Goal: Task Accomplishment & Management: Use online tool/utility

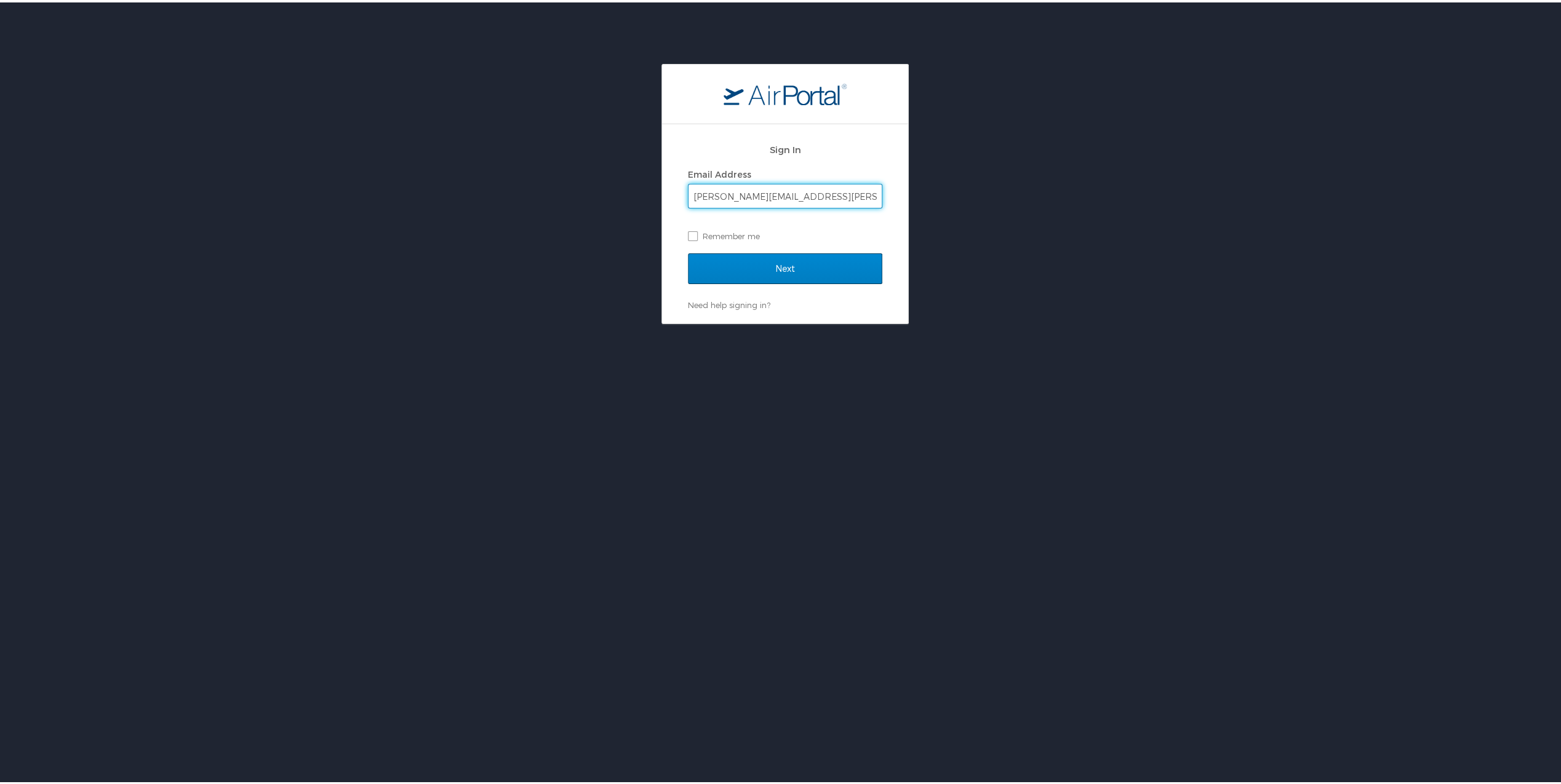
type input "blake.copeland@radiancetech.com"
click at [795, 260] on input "Next" at bounding box center [784, 266] width 195 height 31
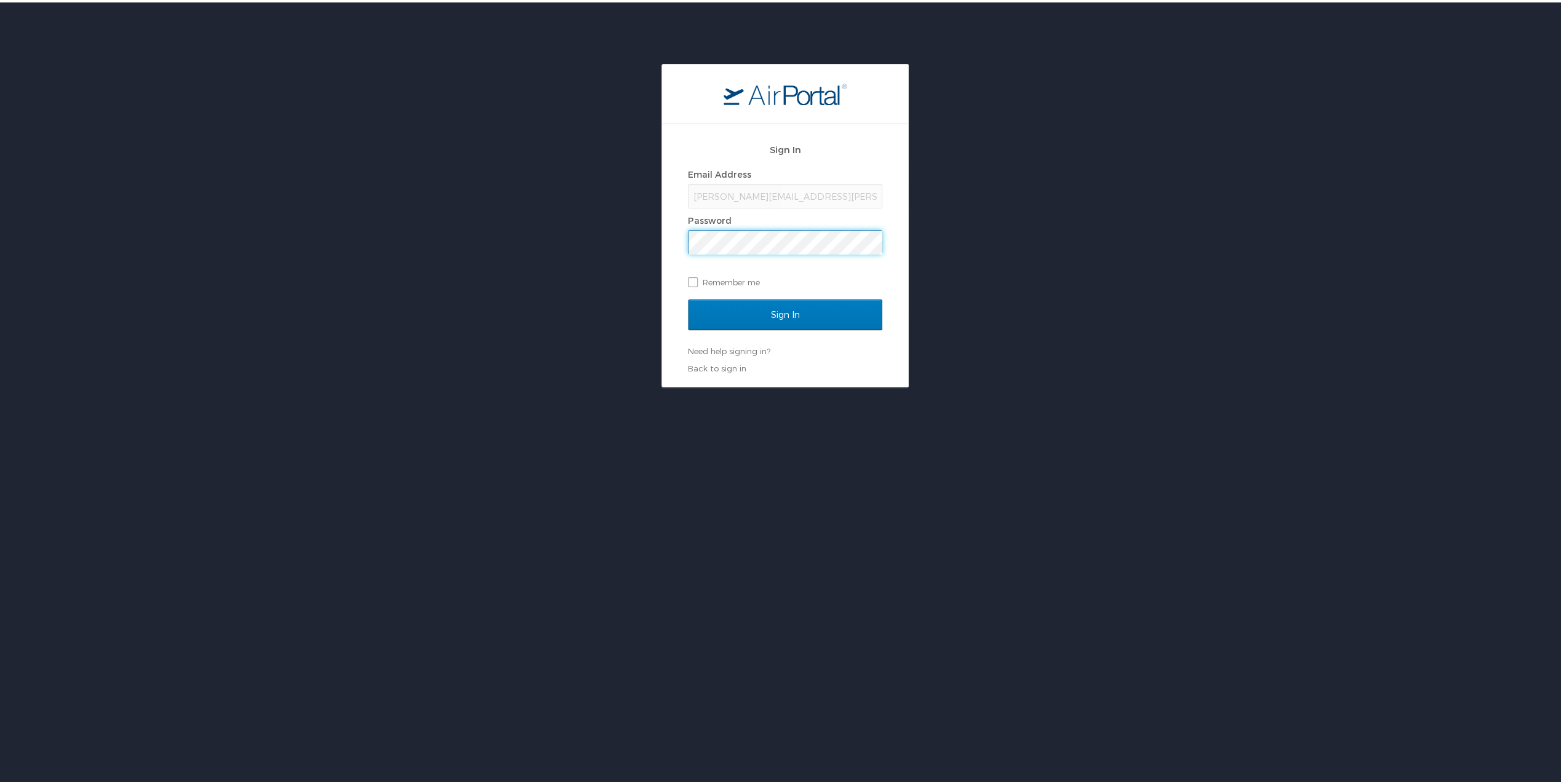
click at [687, 297] on input "Sign In" at bounding box center [784, 312] width 195 height 31
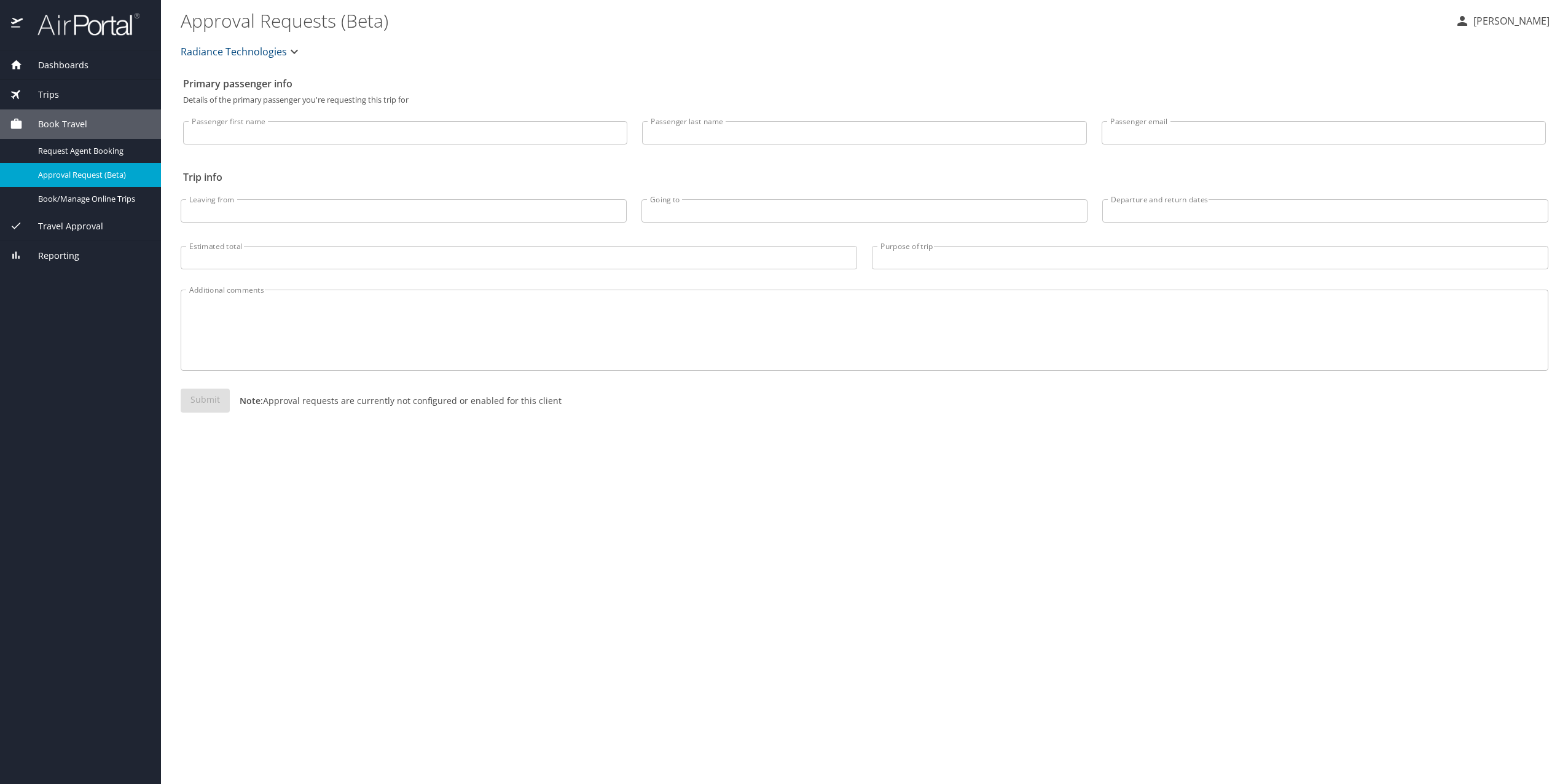
click at [52, 66] on span "Dashboards" at bounding box center [56, 65] width 66 height 13
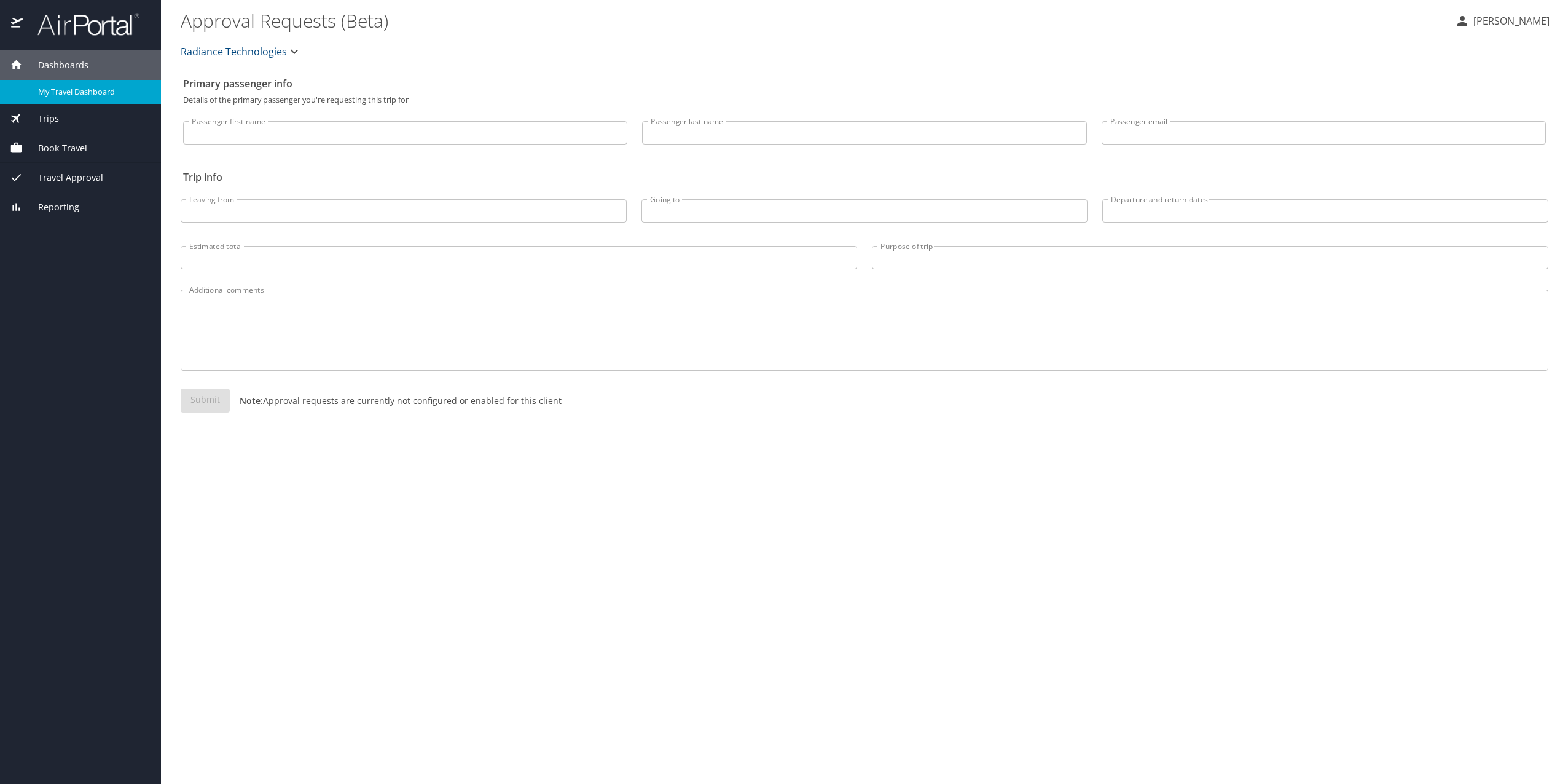
click at [68, 88] on span "My Travel Dashboard" at bounding box center [92, 92] width 108 height 12
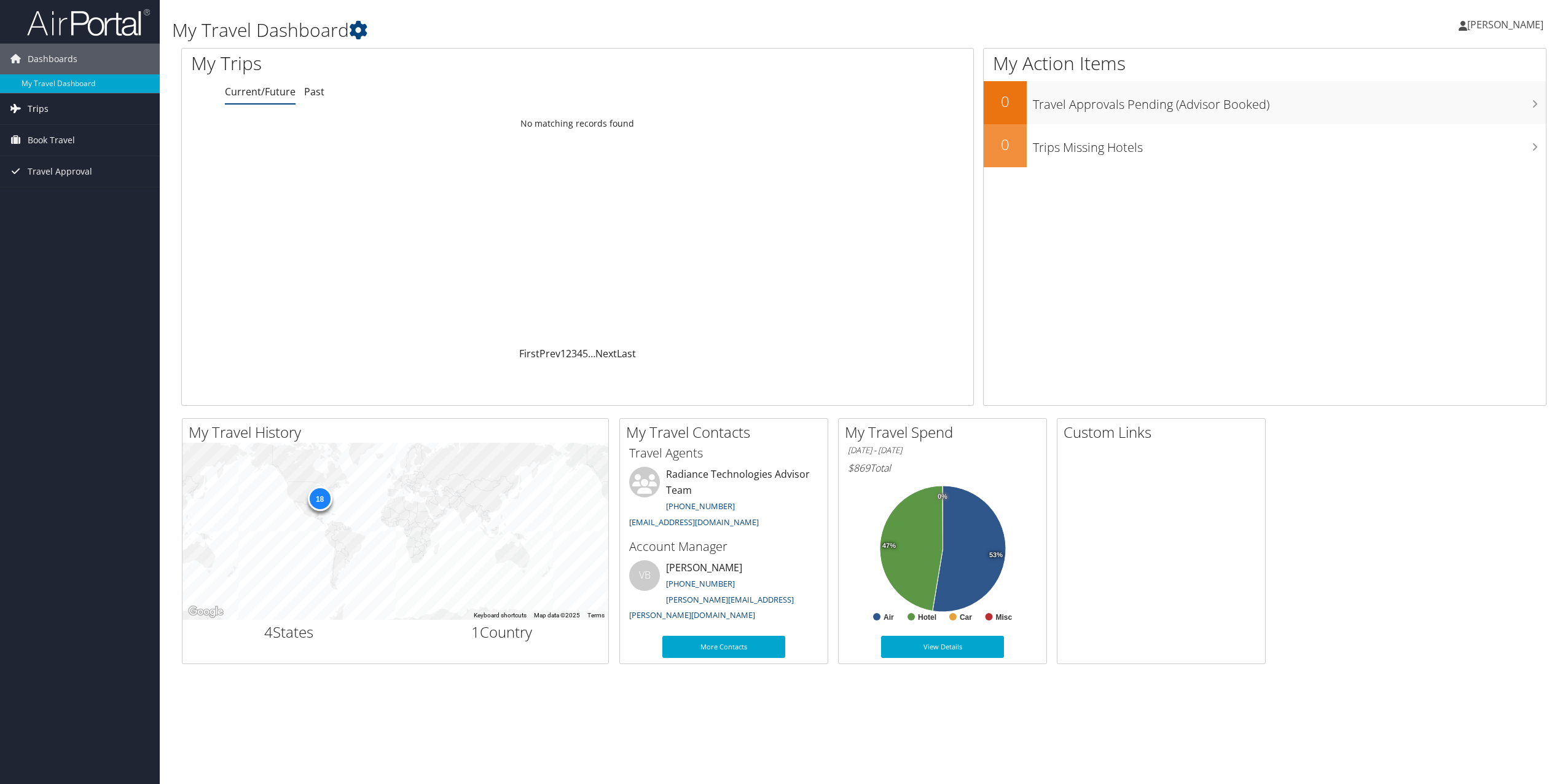
click at [101, 112] on link "Trips" at bounding box center [80, 109] width 160 height 31
click at [56, 192] on span "Book Travel" at bounding box center [51, 196] width 47 height 31
click at [68, 258] on link "Book/Manage Online Trips" at bounding box center [80, 257] width 160 height 18
click at [917, 524] on icon at bounding box center [912, 548] width 63 height 126
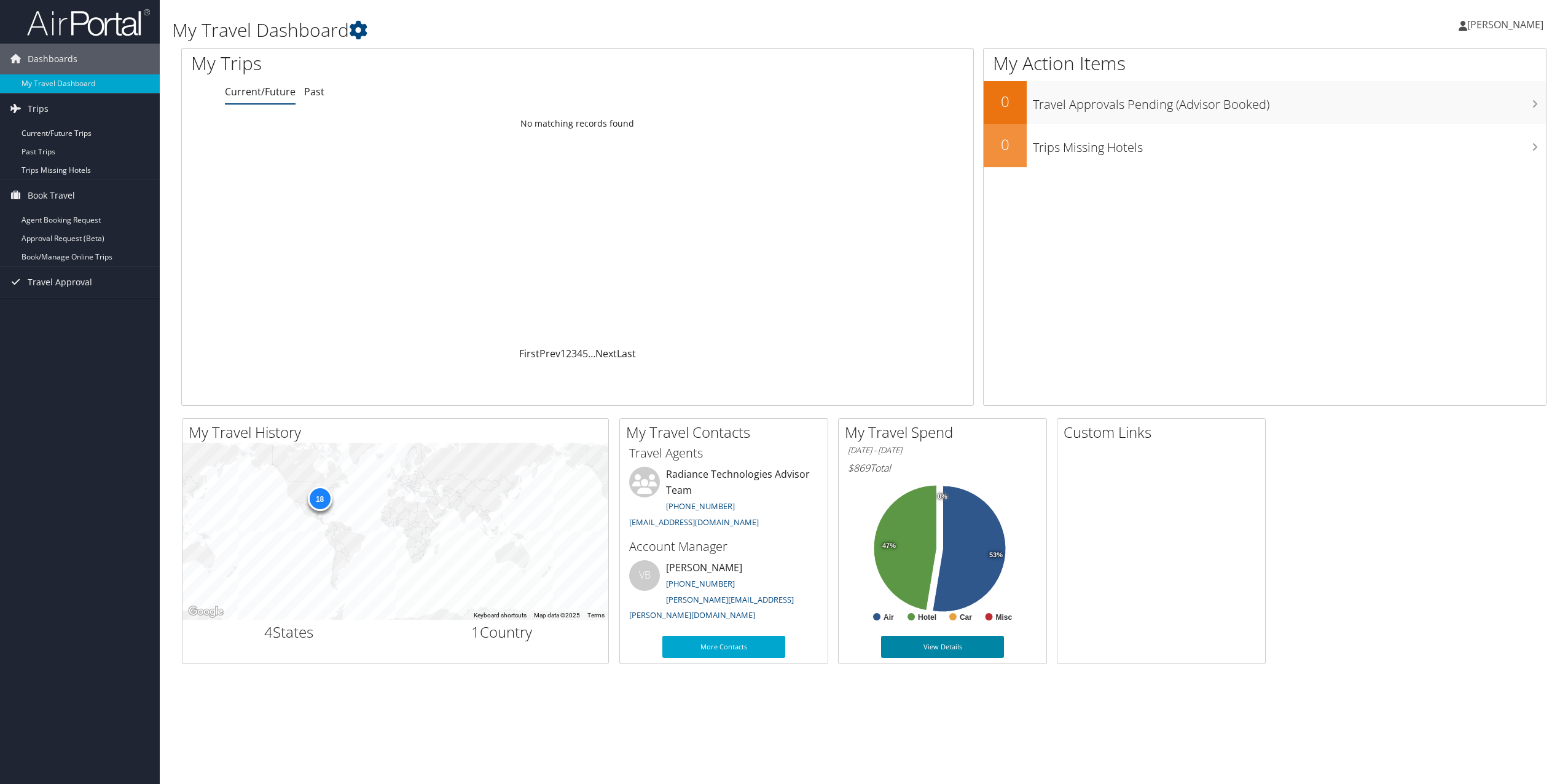
click at [923, 641] on link "View Details" at bounding box center [943, 646] width 123 height 22
